Goal: Find specific fact: Locate a discrete piece of known information

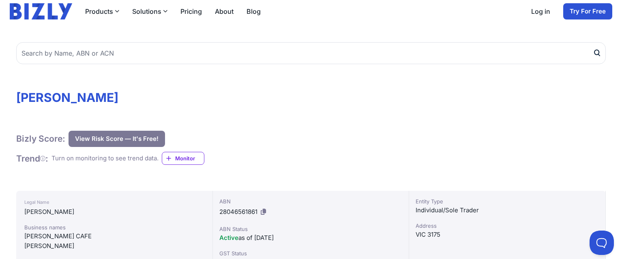
scroll to position [81, 0]
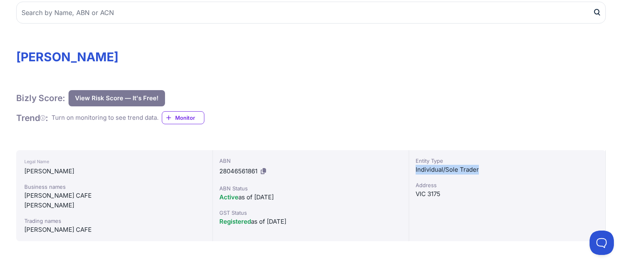
drag, startPoint x: 482, startPoint y: 171, endPoint x: 416, endPoint y: 170, distance: 66.5
click at [416, 170] on div "Individual/Sole Trader" at bounding box center [507, 170] width 183 height 10
copy div "Individual/Sole Trader"
click at [520, 104] on div "Bizly Score: View Risk Score — It's Free! View Risk Score — It's Free!" at bounding box center [310, 98] width 589 height 16
click at [472, 171] on div "Individual/Sole Trader" at bounding box center [507, 170] width 183 height 10
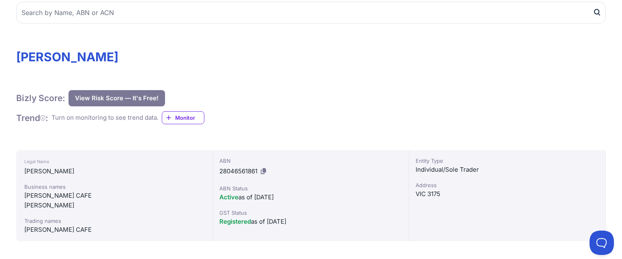
click at [473, 168] on div "Individual/Sole Trader" at bounding box center [507, 170] width 183 height 10
copy div "Individual/Sole Trader"
click at [477, 184] on div "Address" at bounding box center [507, 185] width 183 height 8
